Goal: Transaction & Acquisition: Subscribe to service/newsletter

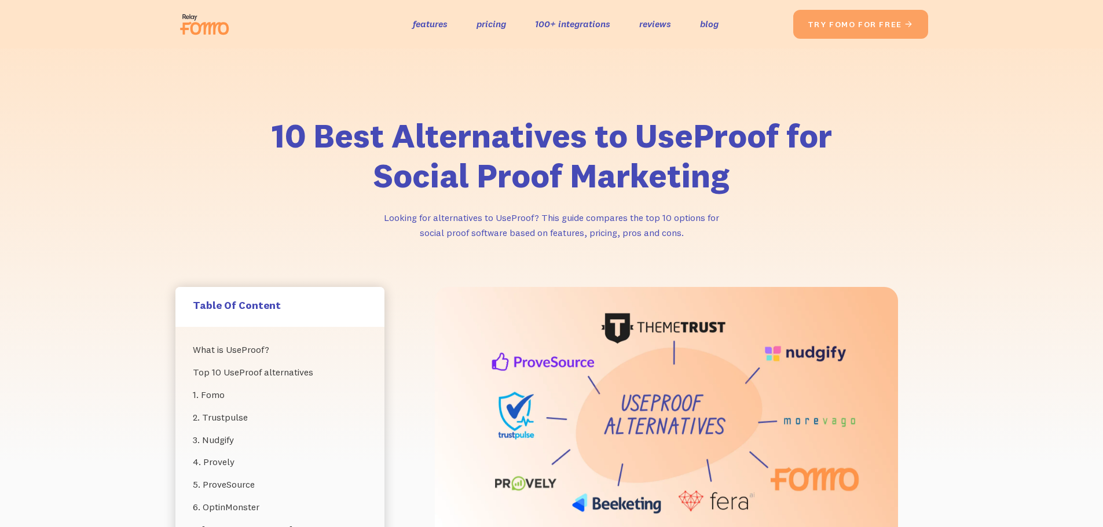
click at [120, 255] on div "10 Best Alternatives to UseProof for Social Proof Marketing Looking for alterna…" at bounding box center [551, 168] width 1103 height 239
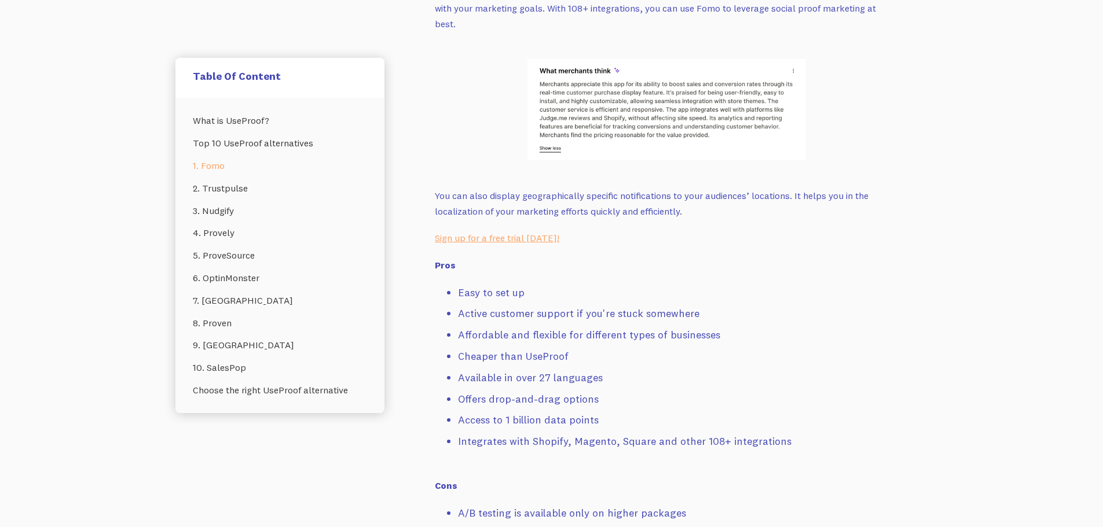
scroll to position [1737, 0]
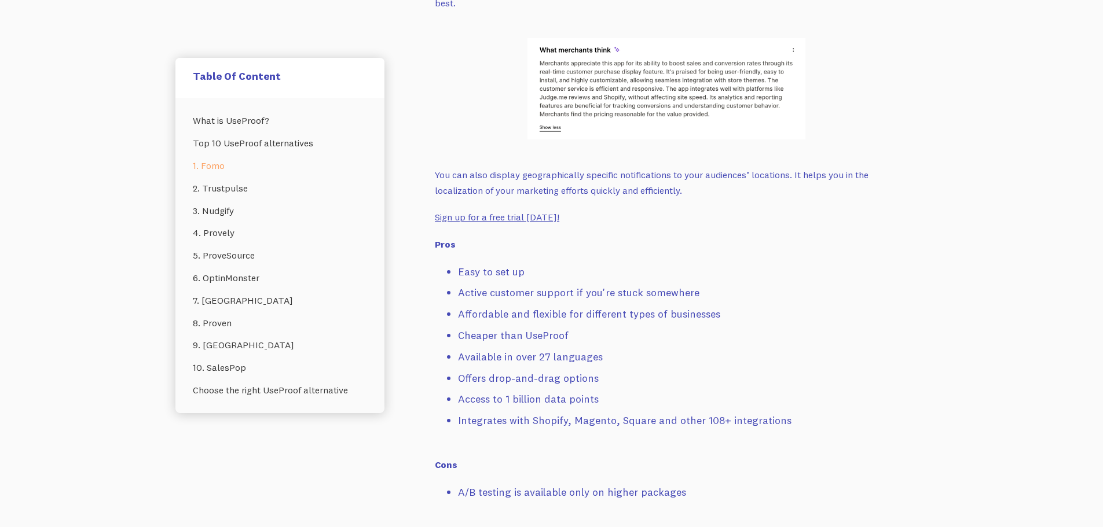
click at [509, 211] on link "Sign up for a free trial today!" at bounding box center [497, 217] width 124 height 12
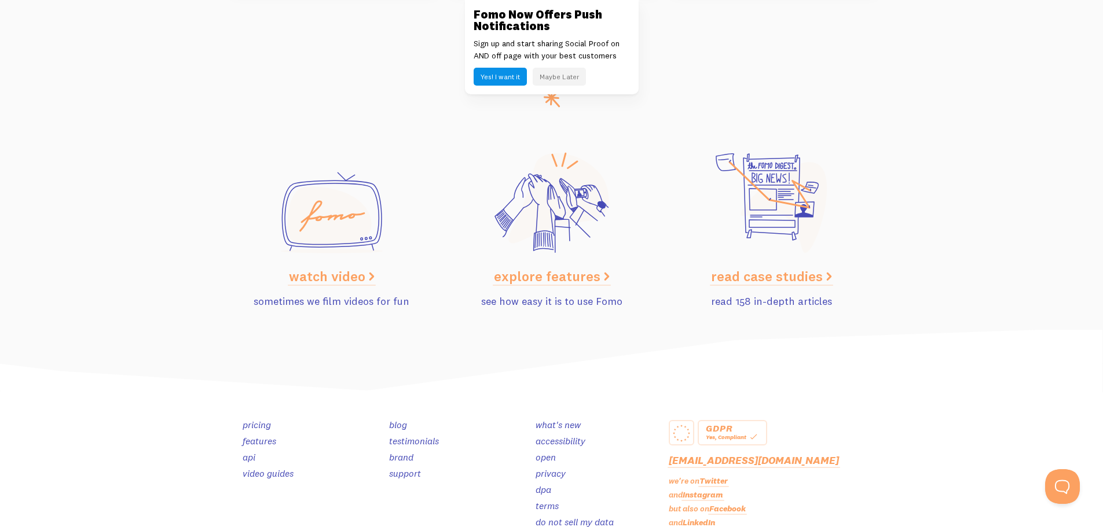
scroll to position [5808, 0]
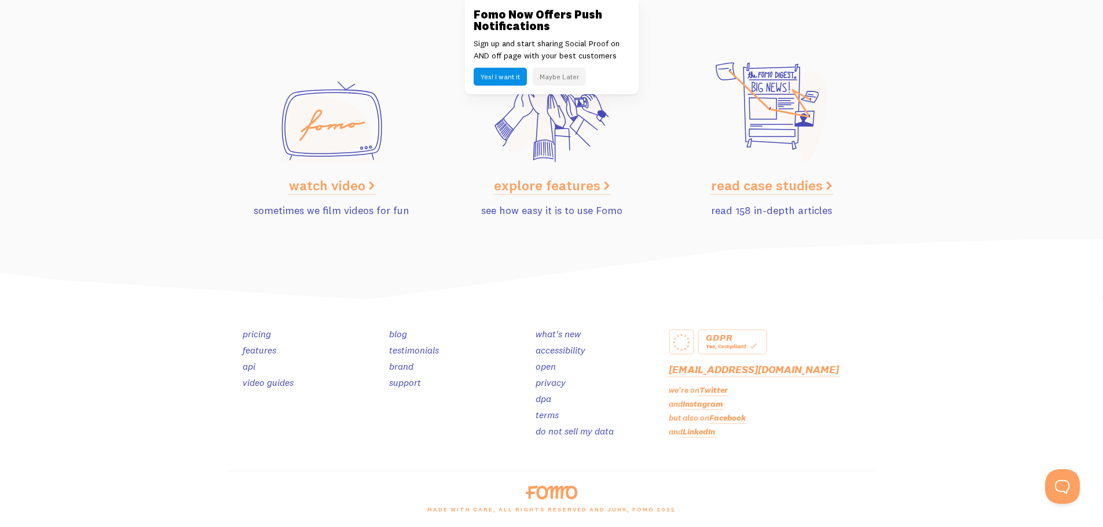
click at [259, 335] on link "pricing" at bounding box center [257, 334] width 28 height 12
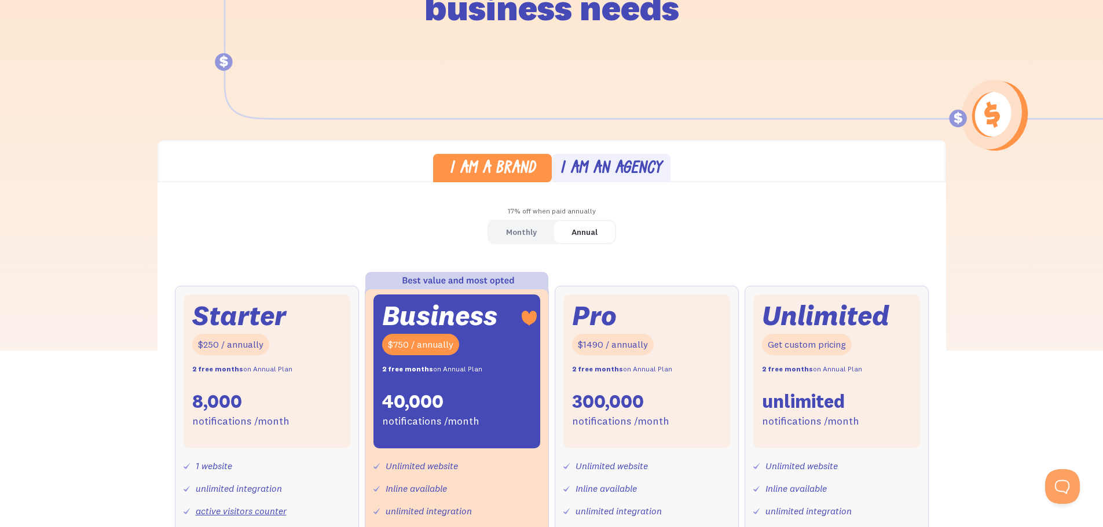
scroll to position [386, 0]
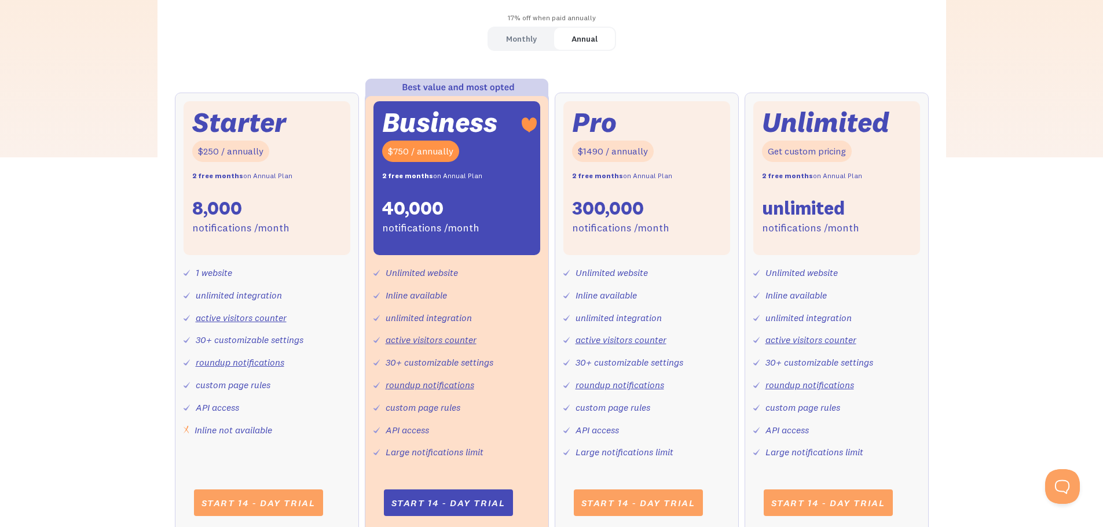
click at [517, 36] on div "Monthly" at bounding box center [521, 39] width 31 height 17
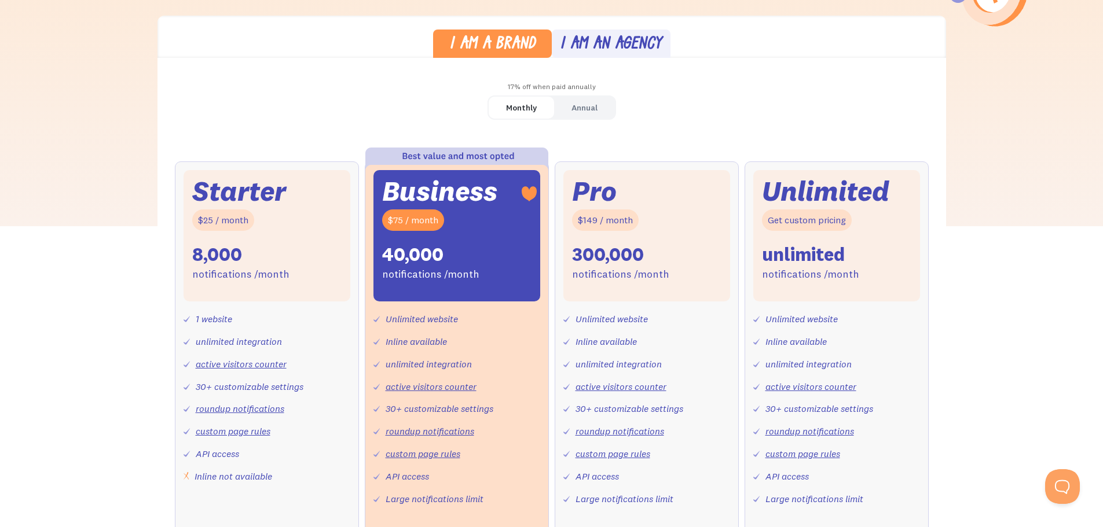
scroll to position [0, 0]
